Goal: Use online tool/utility: Utilize a website feature to perform a specific function

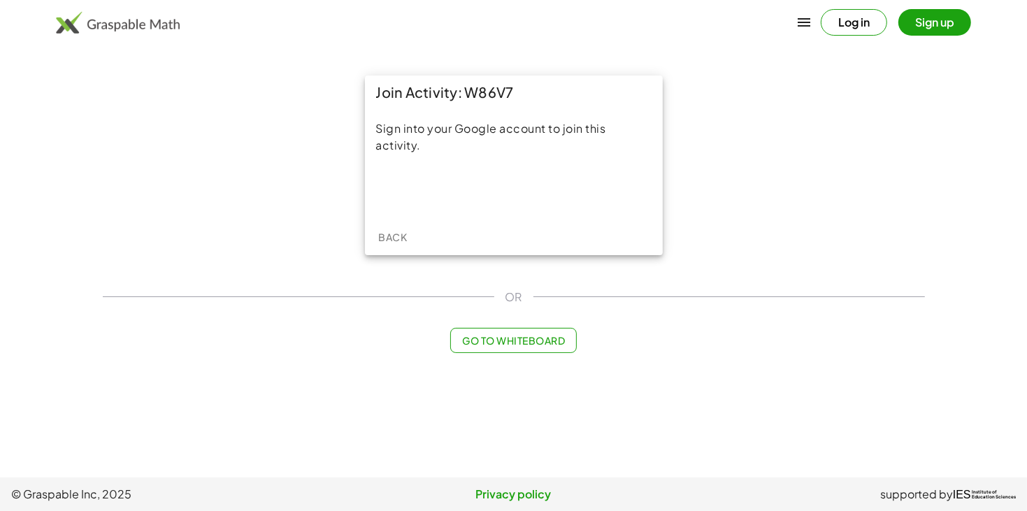
click at [506, 342] on span "Go to Whiteboard" at bounding box center [513, 340] width 103 height 13
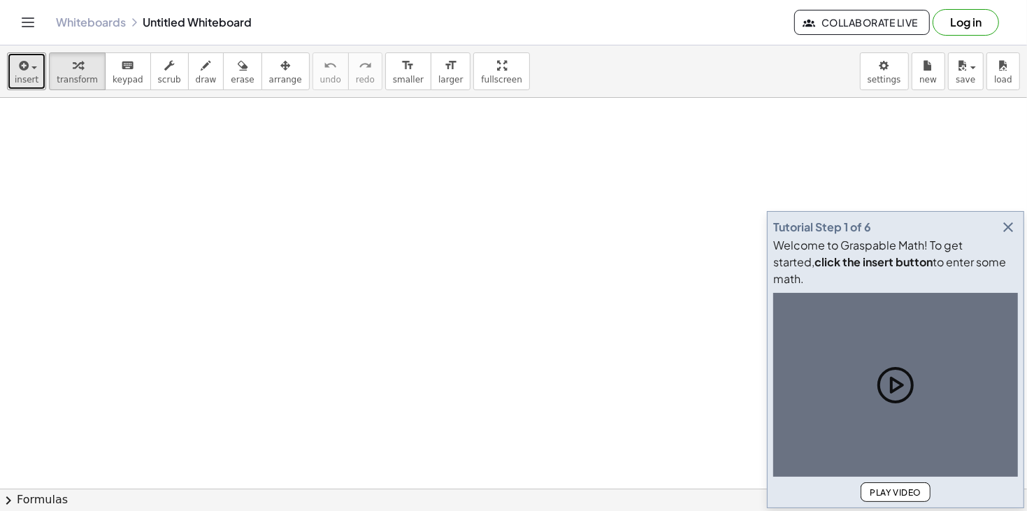
click at [20, 89] on button "insert" at bounding box center [26, 71] width 39 height 38
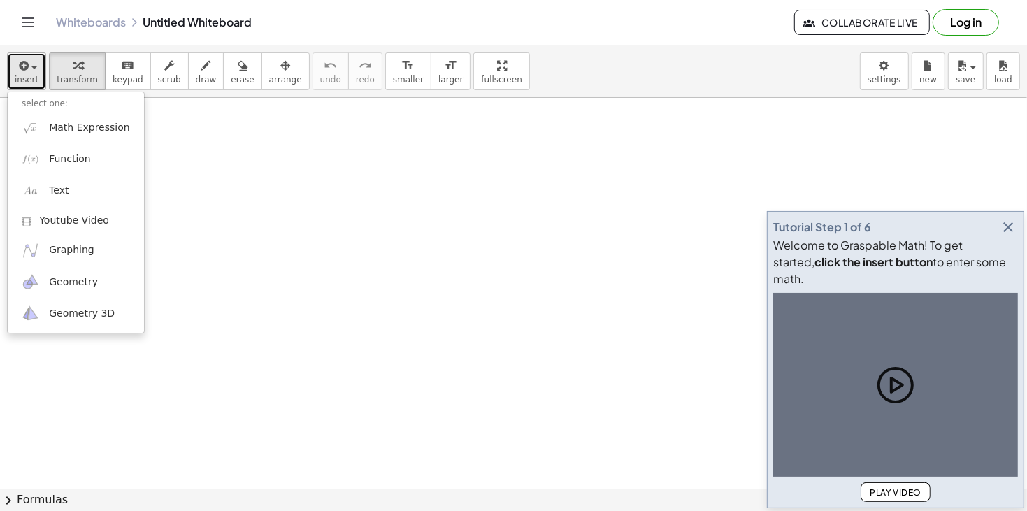
click at [24, 64] on icon "button" at bounding box center [22, 65] width 13 height 17
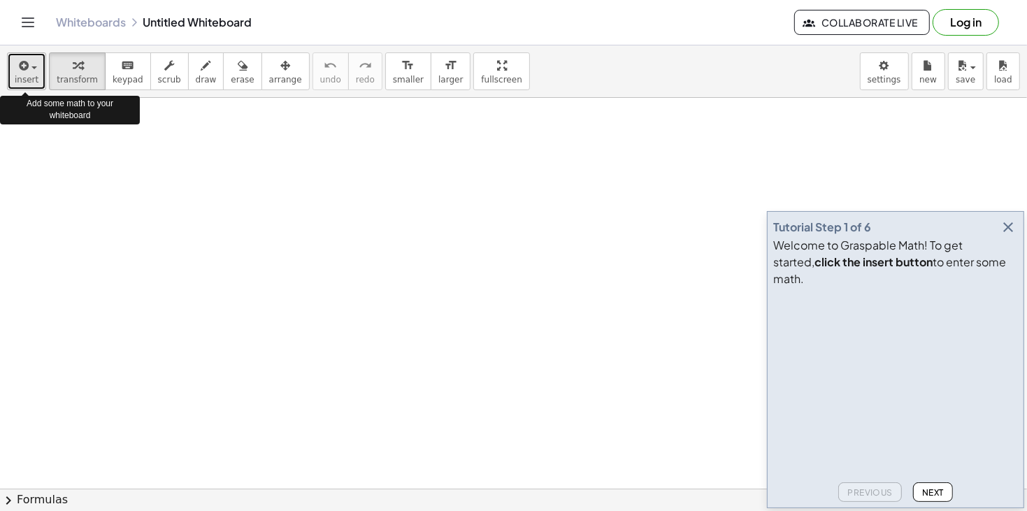
click at [24, 69] on icon "button" at bounding box center [22, 65] width 13 height 17
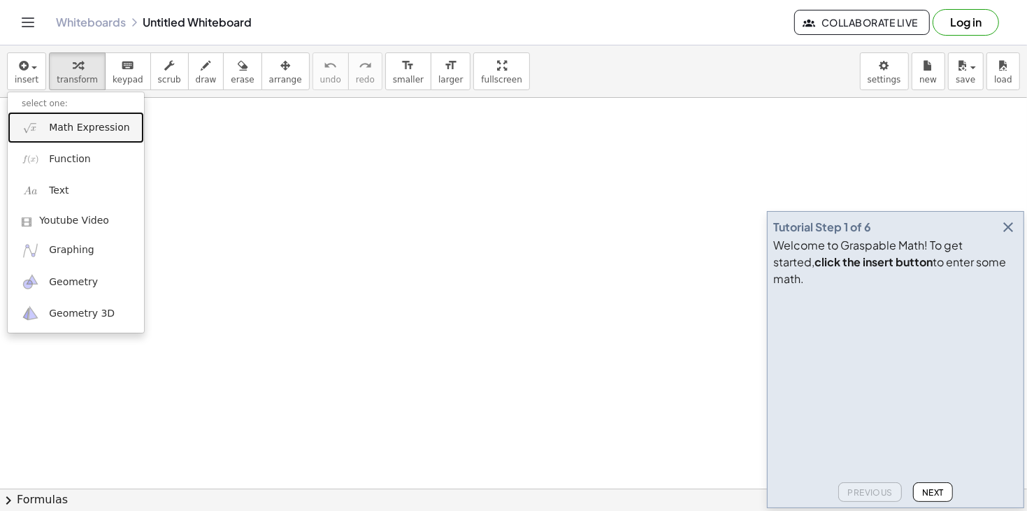
click at [66, 129] on span "Math Expression" at bounding box center [89, 128] width 80 height 14
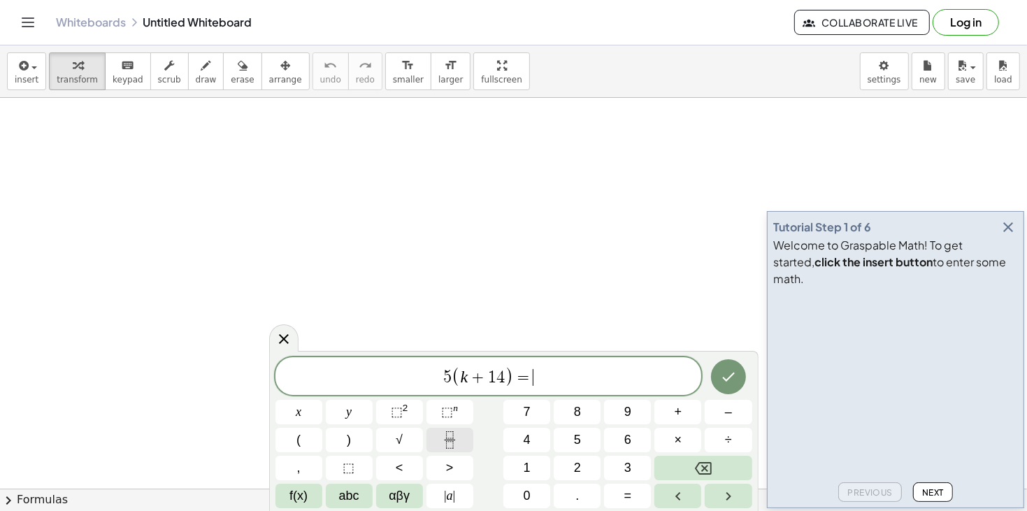
click at [457, 432] on icon "Fraction" at bounding box center [449, 439] width 17 height 17
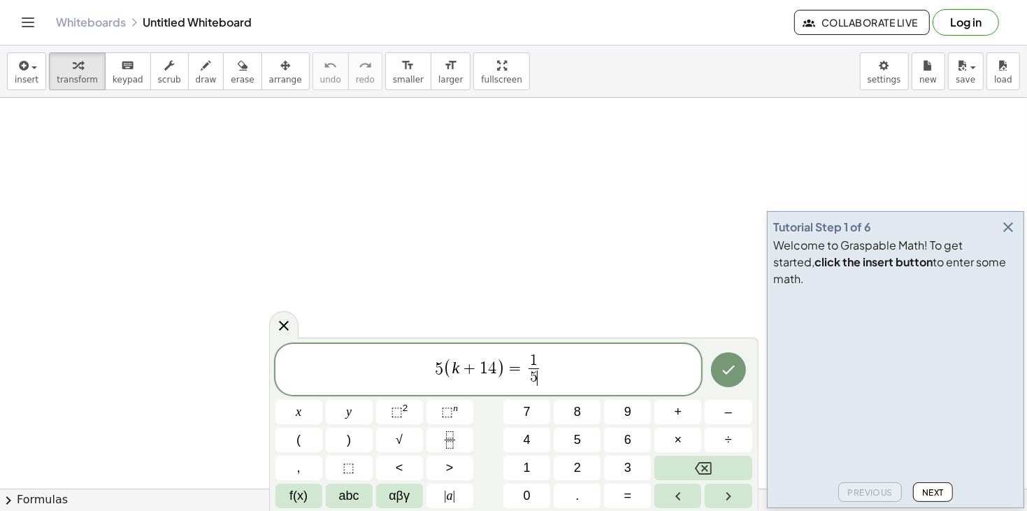
click at [562, 366] on span "5 ( k + 1 4 ) = 1 5 ​ ​" at bounding box center [488, 370] width 426 height 37
click at [719, 379] on button "Done" at bounding box center [728, 369] width 35 height 35
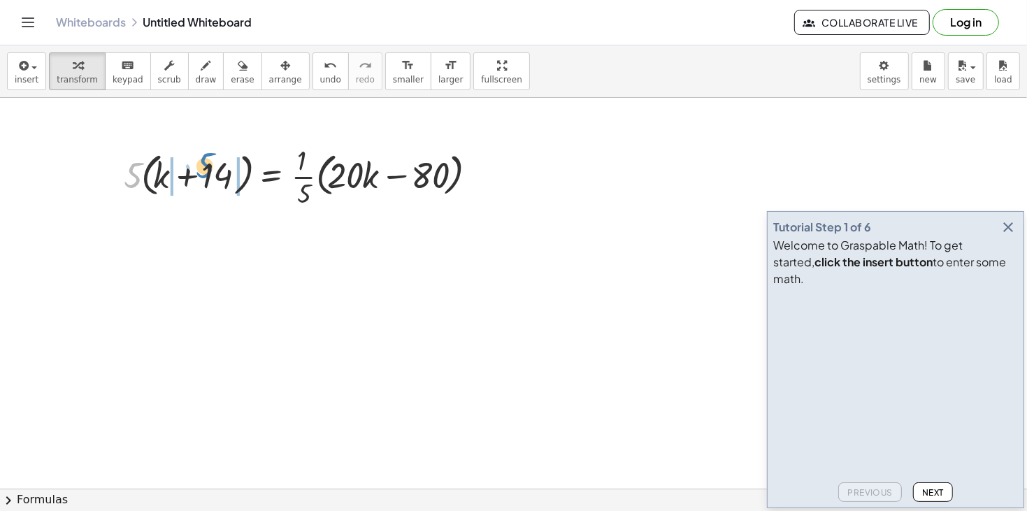
drag, startPoint x: 131, startPoint y: 178, endPoint x: 201, endPoint y: 168, distance: 70.6
click at [201, 168] on div at bounding box center [303, 175] width 373 height 70
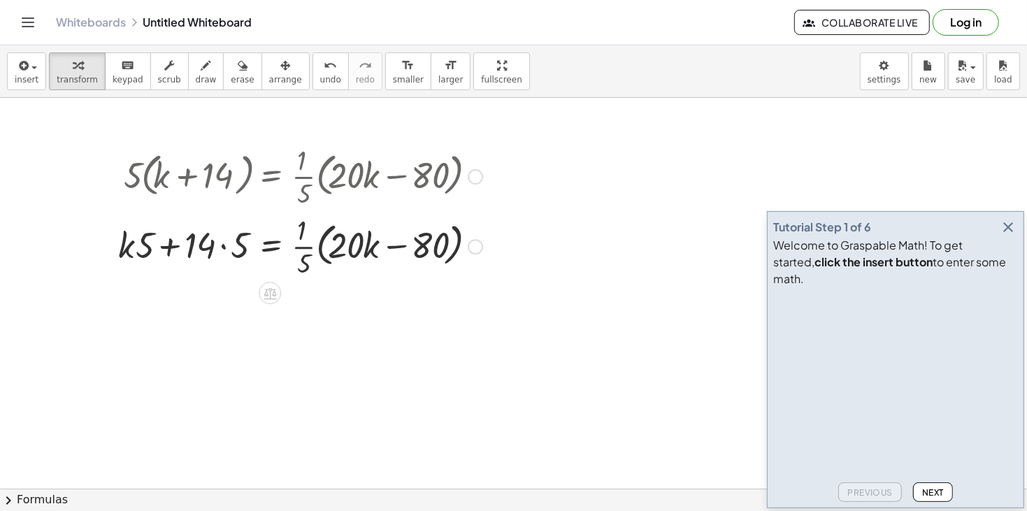
click at [224, 247] on div at bounding box center [300, 245] width 378 height 70
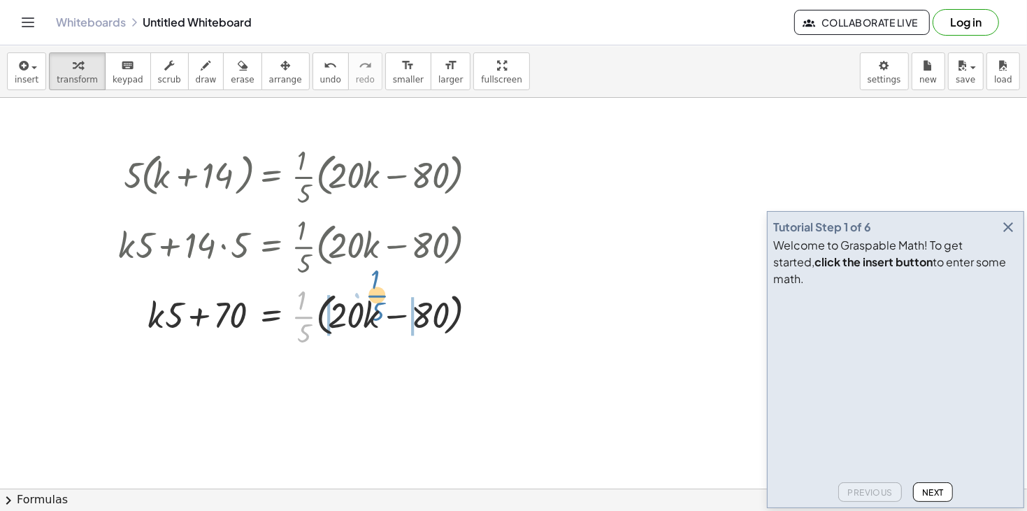
drag, startPoint x: 308, startPoint y: 323, endPoint x: 384, endPoint y: 305, distance: 78.3
click at [384, 305] on div at bounding box center [300, 315] width 378 height 70
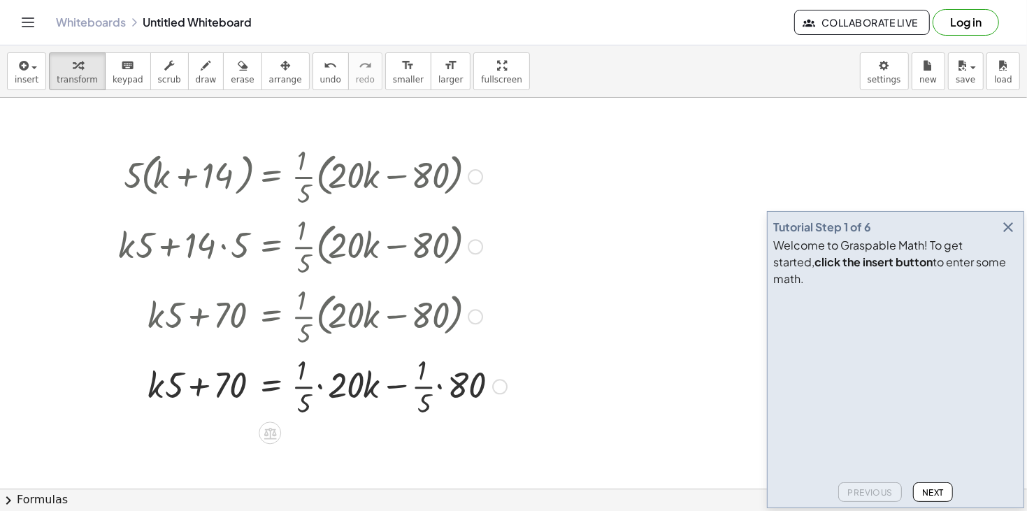
click at [321, 386] on div at bounding box center [312, 385] width 403 height 70
click at [407, 391] on div at bounding box center [300, 385] width 378 height 70
click at [304, 389] on div at bounding box center [300, 385] width 378 height 70
click at [376, 387] on div at bounding box center [300, 385] width 378 height 70
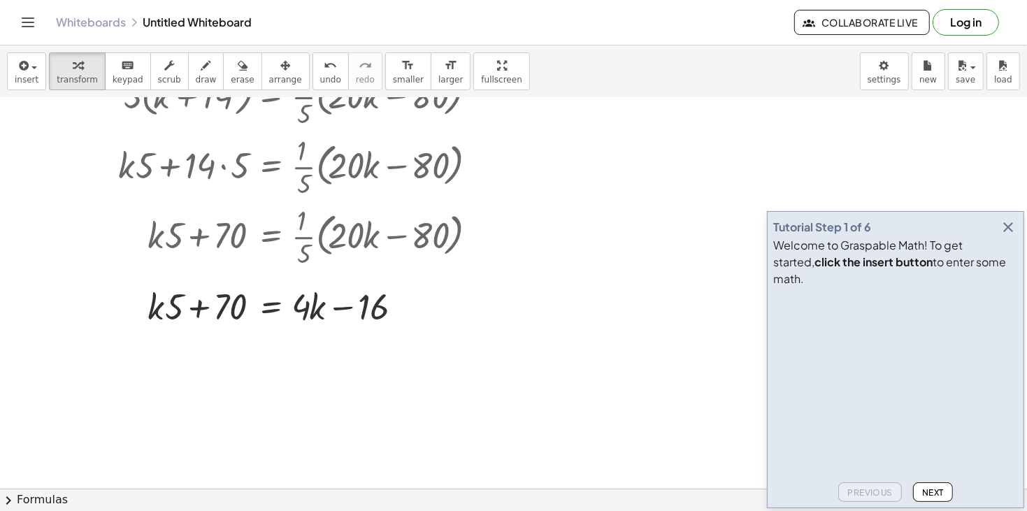
scroll to position [82, 0]
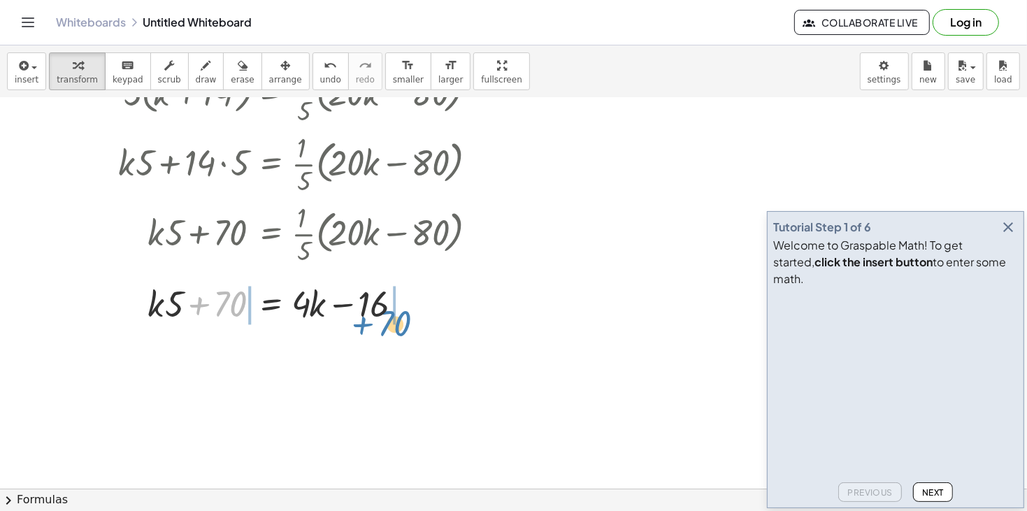
drag, startPoint x: 219, startPoint y: 307, endPoint x: 383, endPoint y: 326, distance: 164.6
click at [383, 326] on div at bounding box center [300, 304] width 378 height 48
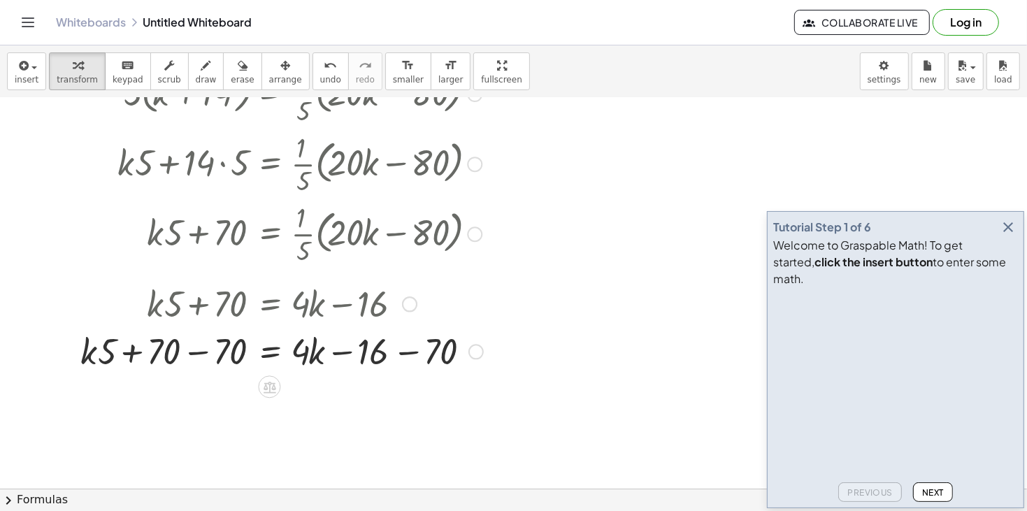
click at [408, 347] on div at bounding box center [281, 351] width 417 height 48
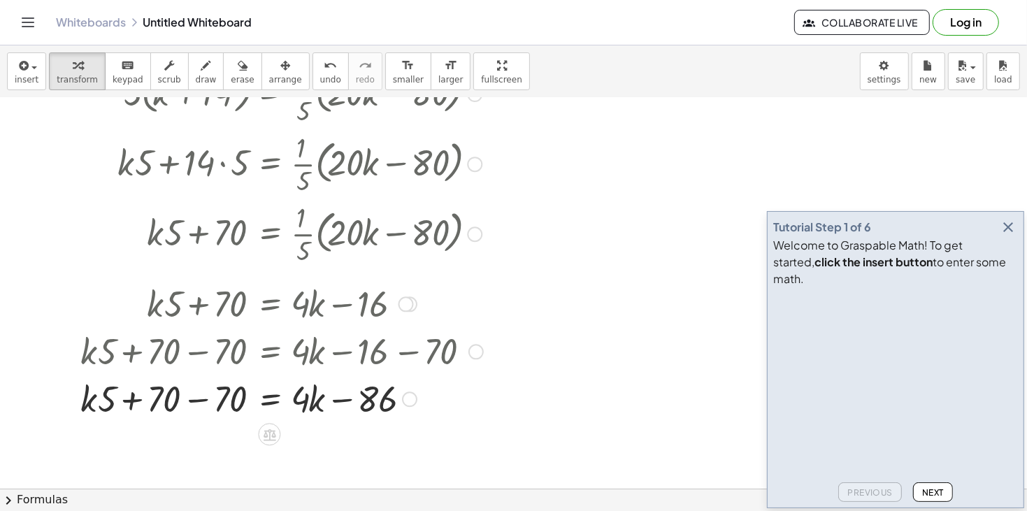
click at [200, 402] on div at bounding box center [281, 399] width 417 height 48
drag, startPoint x: 301, startPoint y: 403, endPoint x: 231, endPoint y: 410, distance: 69.6
click at [231, 410] on div at bounding box center [281, 399] width 417 height 48
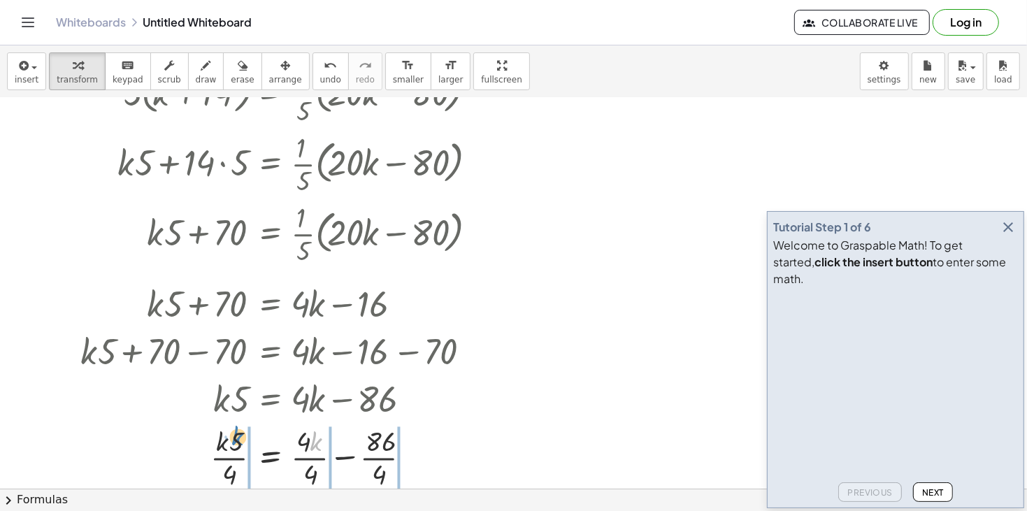
drag, startPoint x: 313, startPoint y: 442, endPoint x: 229, endPoint y: 438, distance: 84.7
click at [229, 438] on div at bounding box center [281, 457] width 417 height 70
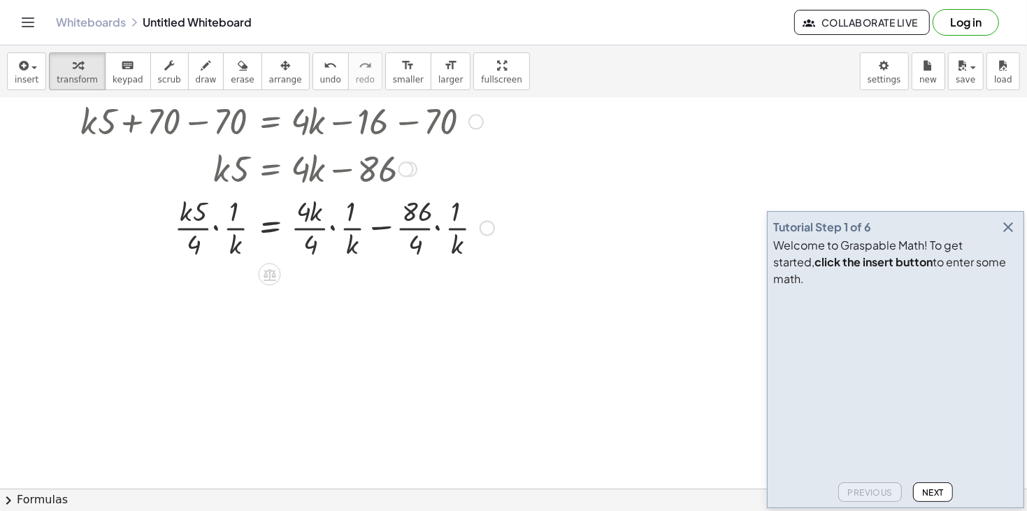
scroll to position [315, 0]
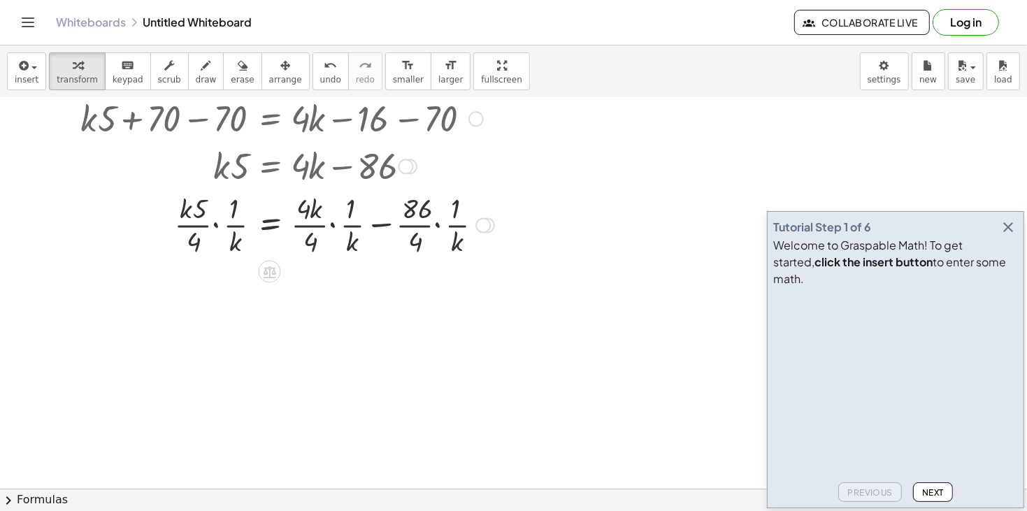
click at [430, 224] on div at bounding box center [287, 224] width 428 height 70
click at [433, 226] on div at bounding box center [287, 224] width 428 height 70
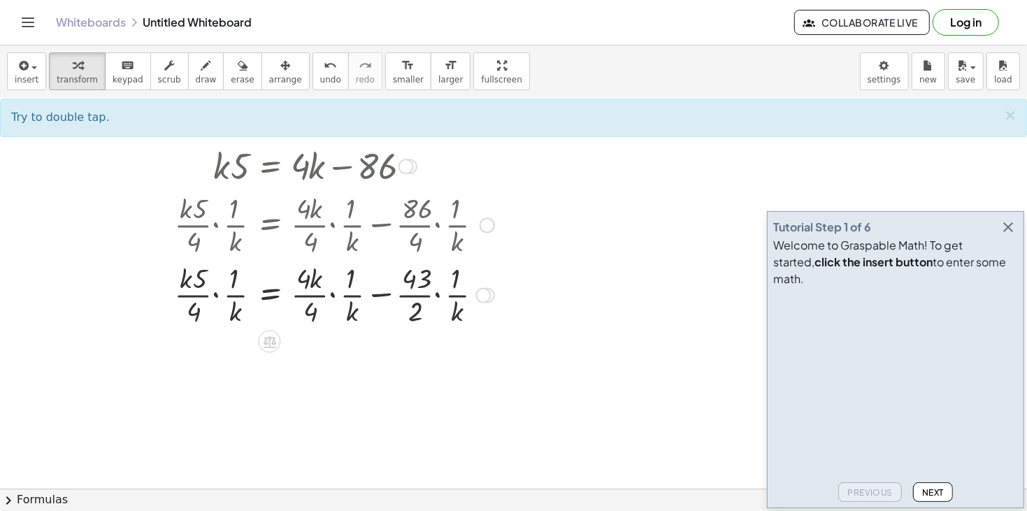
scroll to position [215, 0]
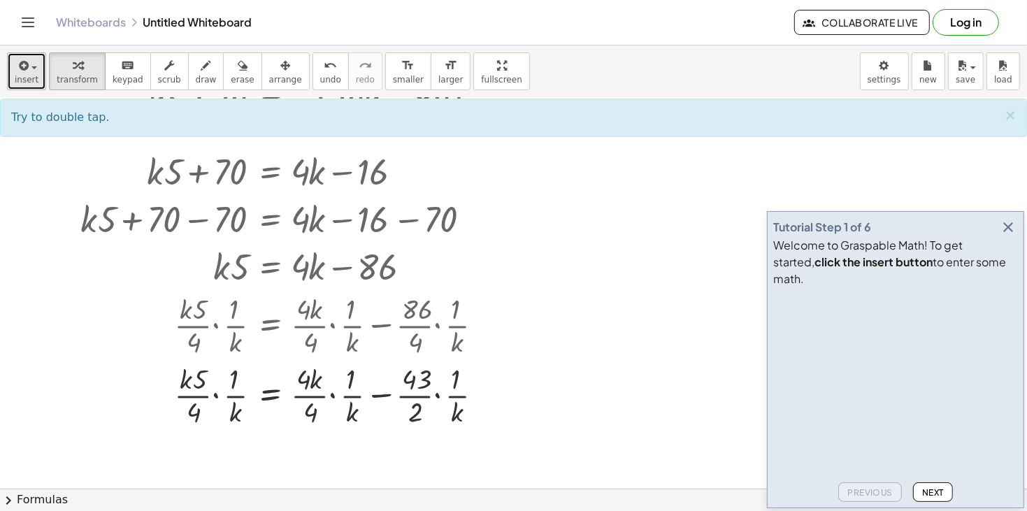
click at [24, 63] on icon "button" at bounding box center [22, 65] width 13 height 17
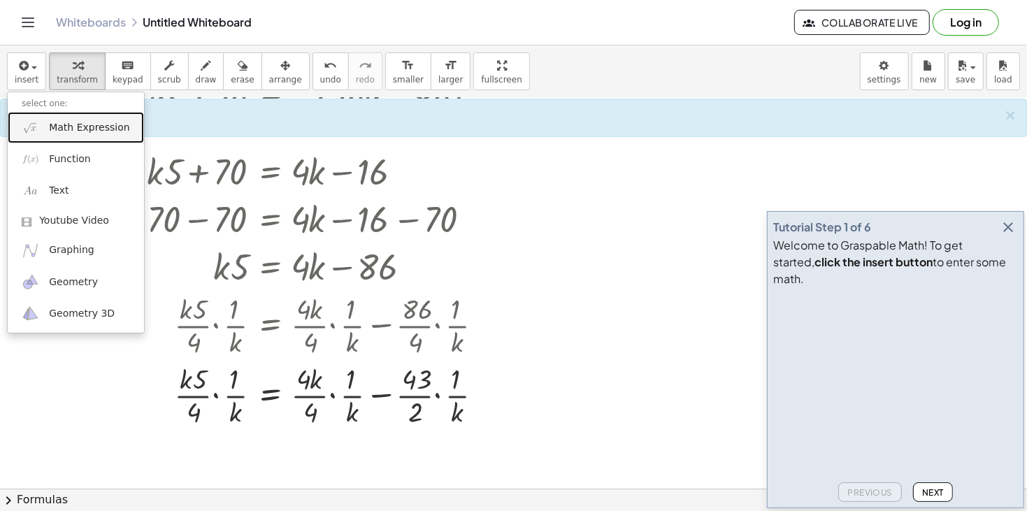
click at [69, 132] on span "Math Expression" at bounding box center [89, 128] width 80 height 14
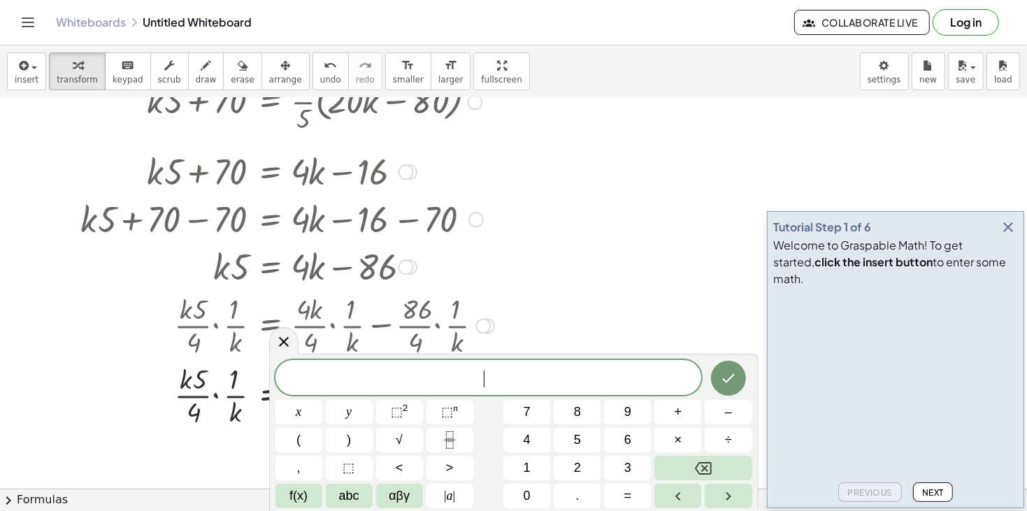
scroll to position [0, 0]
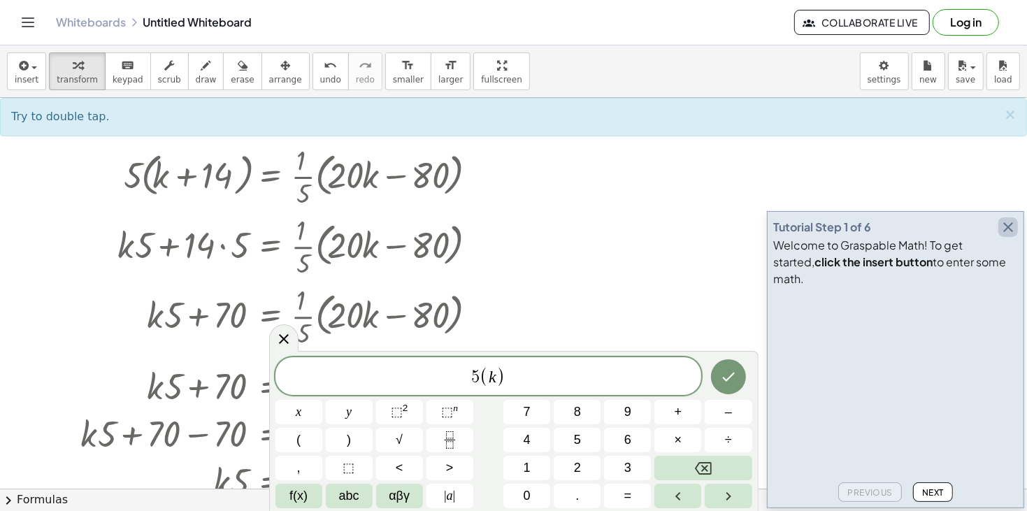
click at [1003, 236] on icon "button" at bounding box center [1008, 227] width 17 height 17
